Goal: Navigation & Orientation: Understand site structure

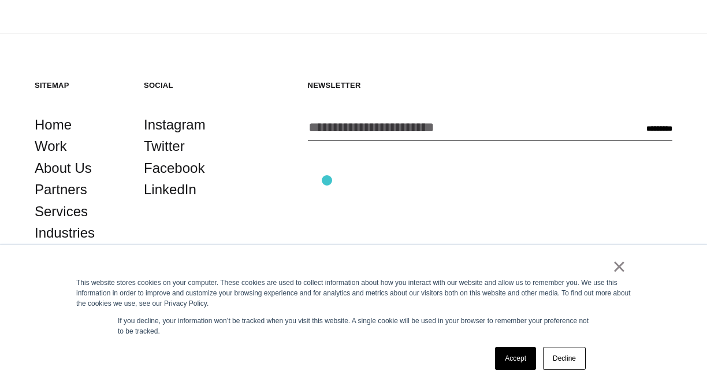
scroll to position [300, 0]
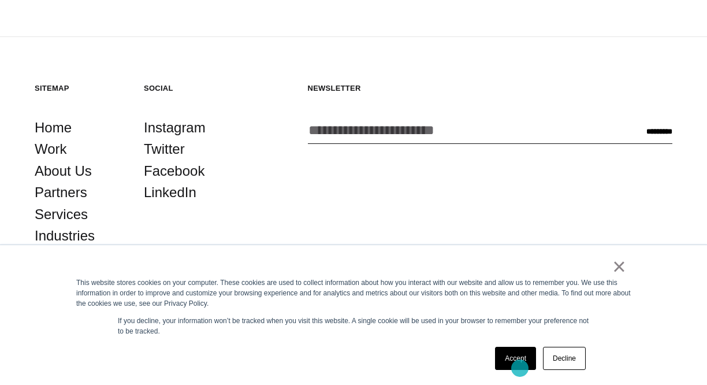
click at [520, 368] on link "Accept" at bounding box center [515, 358] width 41 height 23
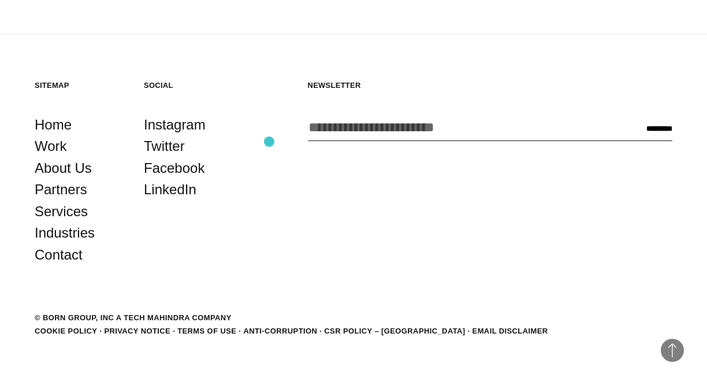
scroll to position [0, 0]
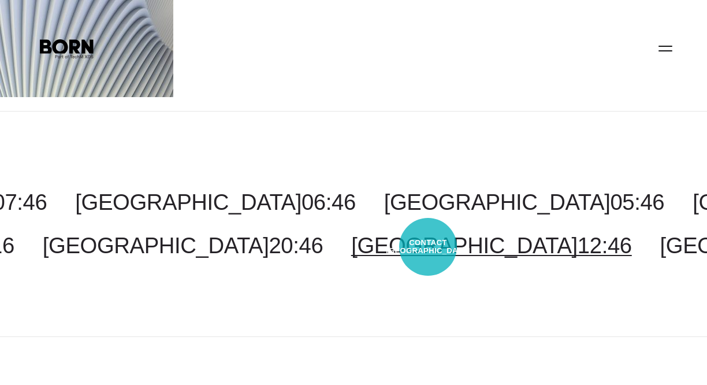
click at [578, 247] on span "12:46" at bounding box center [605, 245] width 54 height 25
select select "******"
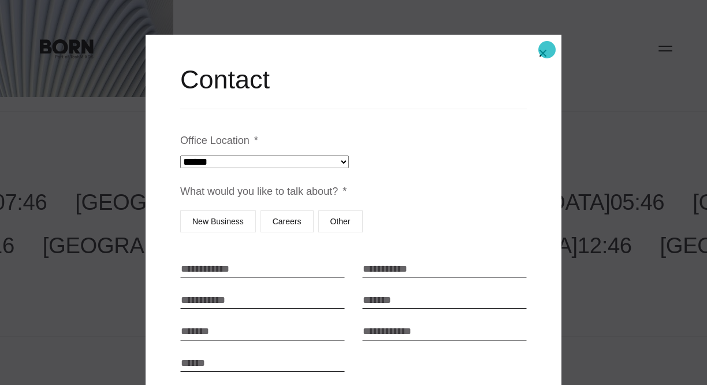
click at [543, 51] on button "Close modal" at bounding box center [543, 53] width 28 height 28
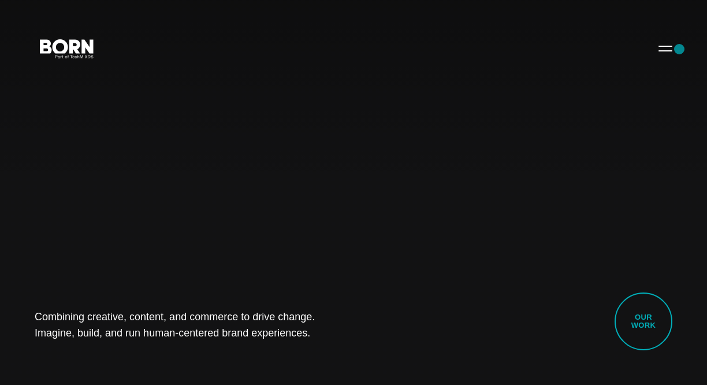
click at [673, 48] on button "Primary Menu" at bounding box center [666, 48] width 28 height 24
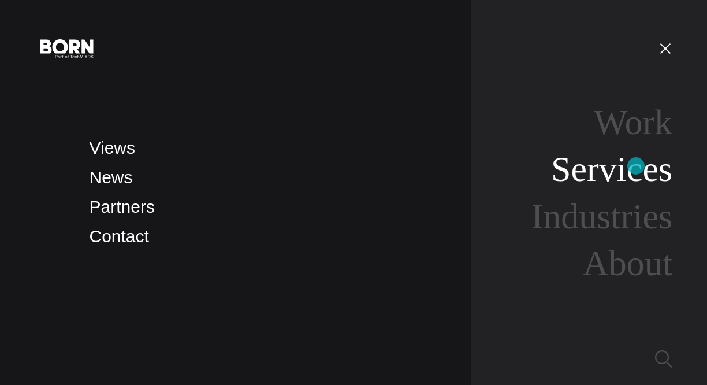
click at [636, 166] on link "Services" at bounding box center [611, 168] width 121 height 39
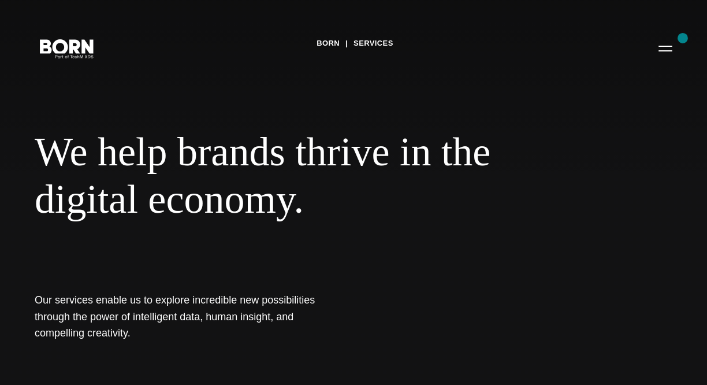
click at [674, 40] on button "Primary Menu" at bounding box center [666, 48] width 28 height 24
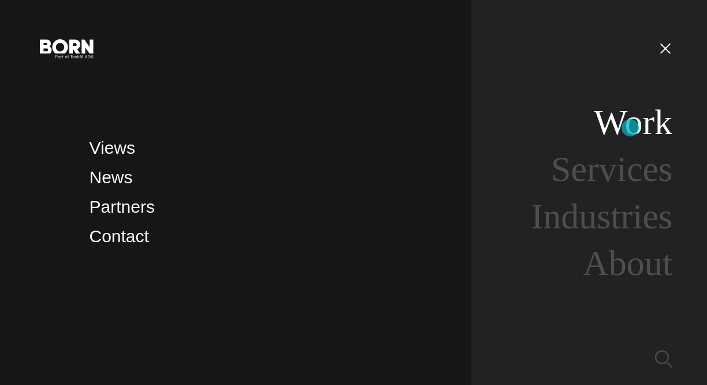
click at [630, 128] on link "Work" at bounding box center [633, 121] width 79 height 39
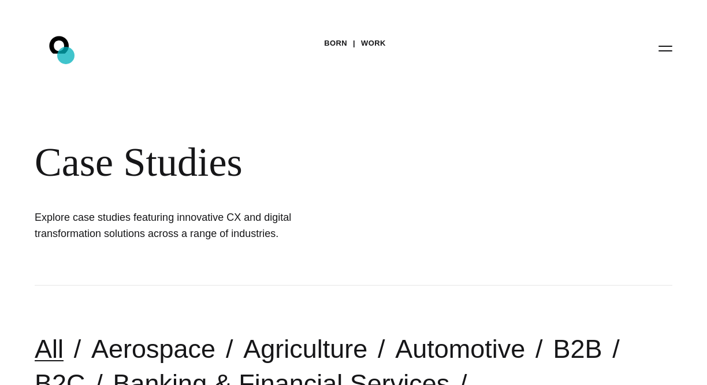
click at [66, 55] on icon ".st0{display:none;} .st1{display:inline;} .st2{font-family:'HelveticaNeue-Mediu…" at bounding box center [67, 48] width 74 height 30
